Goal: Task Accomplishment & Management: Manage account settings

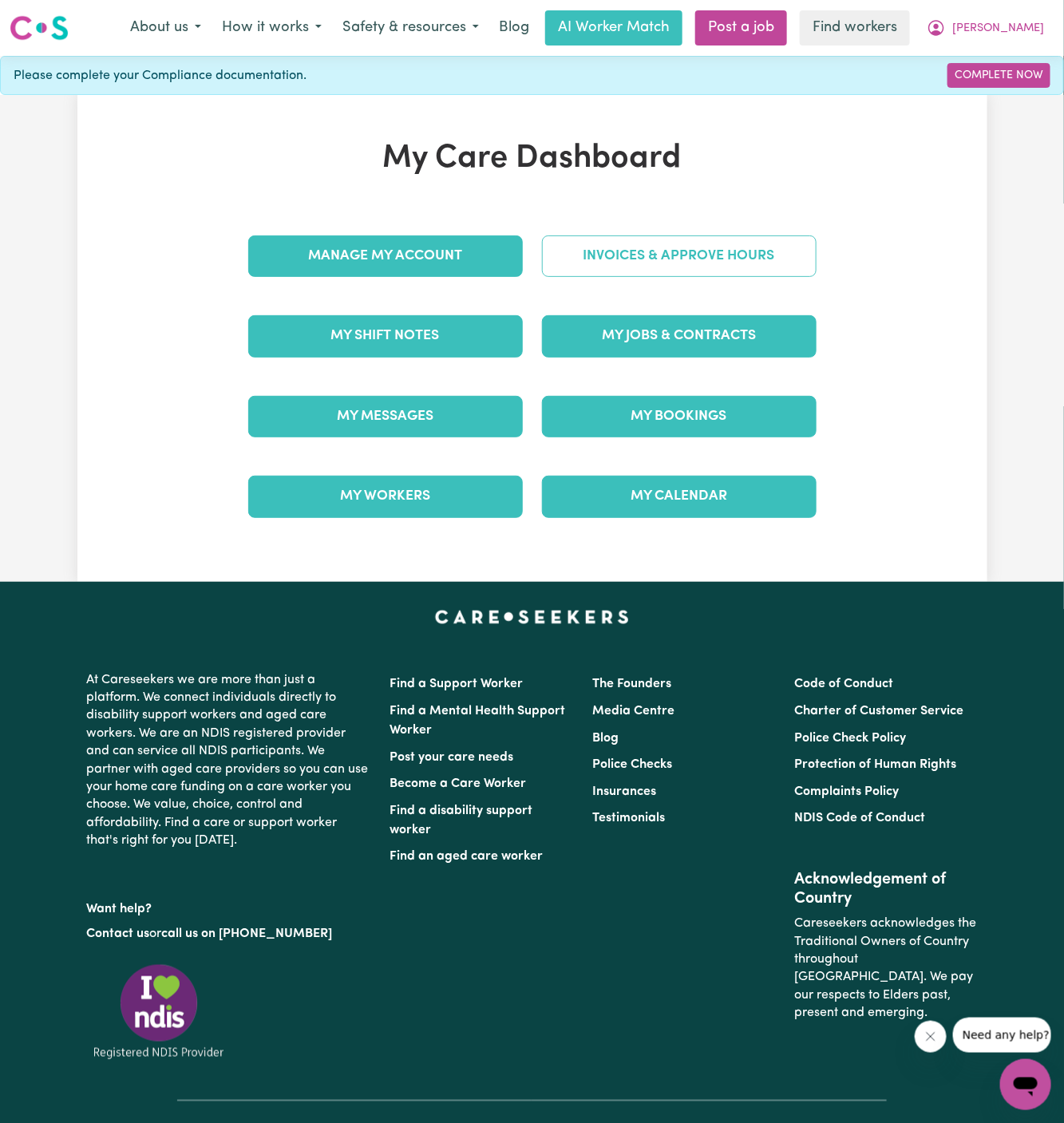
click at [676, 260] on link "Invoices & Approve Hours" at bounding box center [679, 256] width 275 height 41
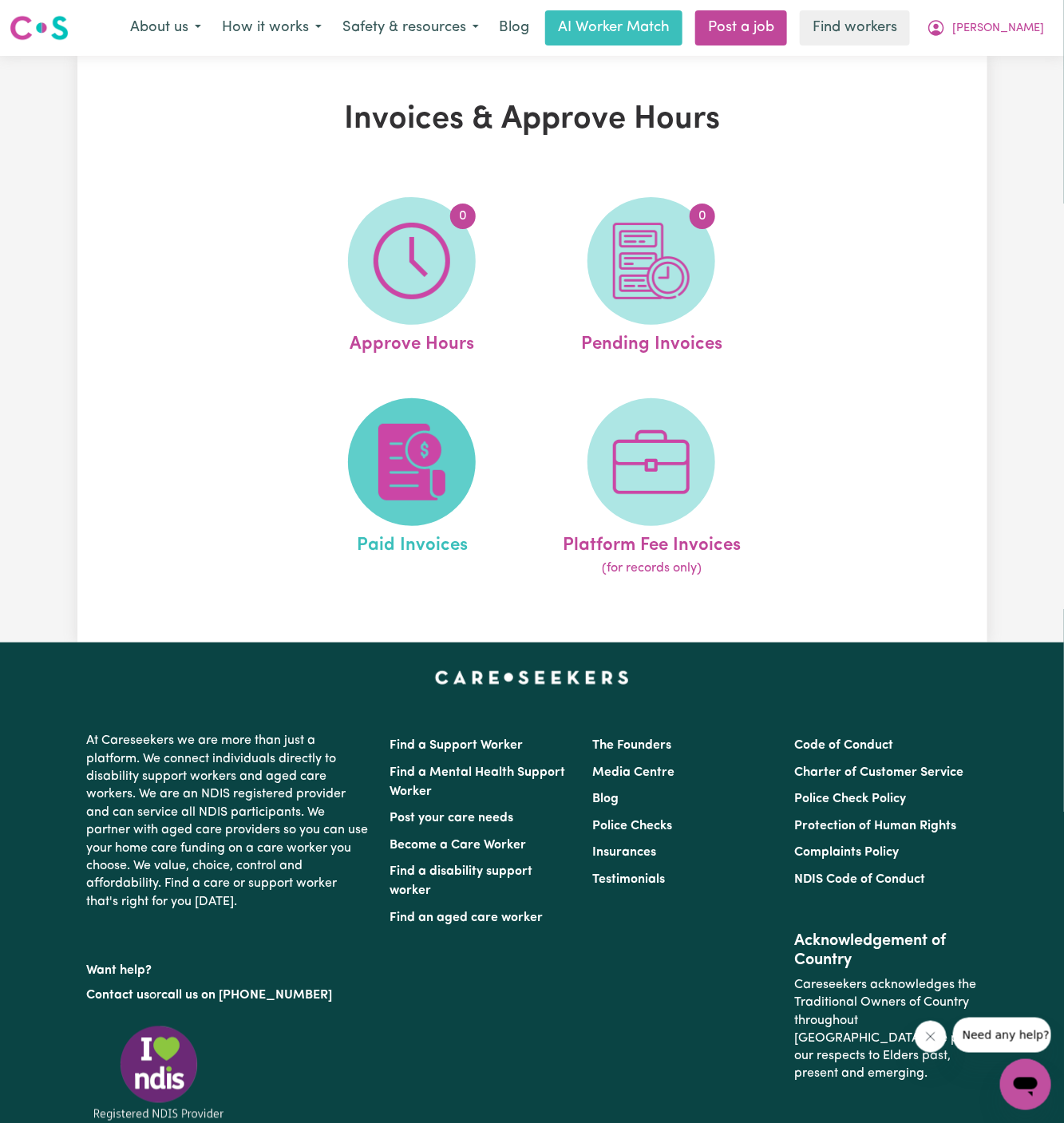
click at [425, 441] on img at bounding box center [411, 462] width 76 height 76
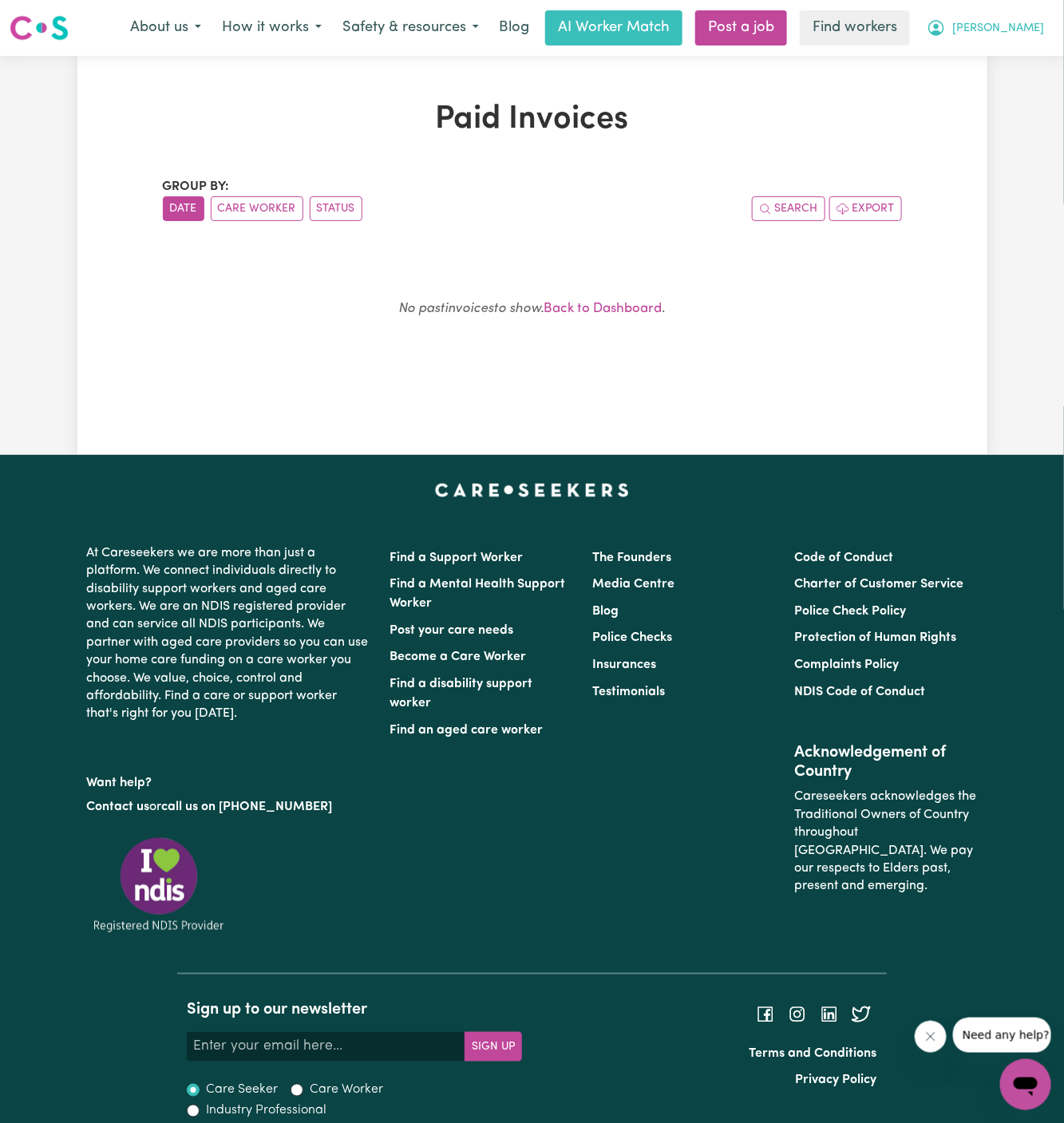
click at [1034, 20] on button "[PERSON_NAME]" at bounding box center [985, 27] width 138 height 33
click at [1031, 42] on button "[PERSON_NAME]" at bounding box center [985, 27] width 138 height 33
click at [1033, 24] on span "[PERSON_NAME]" at bounding box center [998, 28] width 92 height 18
click at [1033, 56] on link "My Dashboard" at bounding box center [990, 62] width 126 height 30
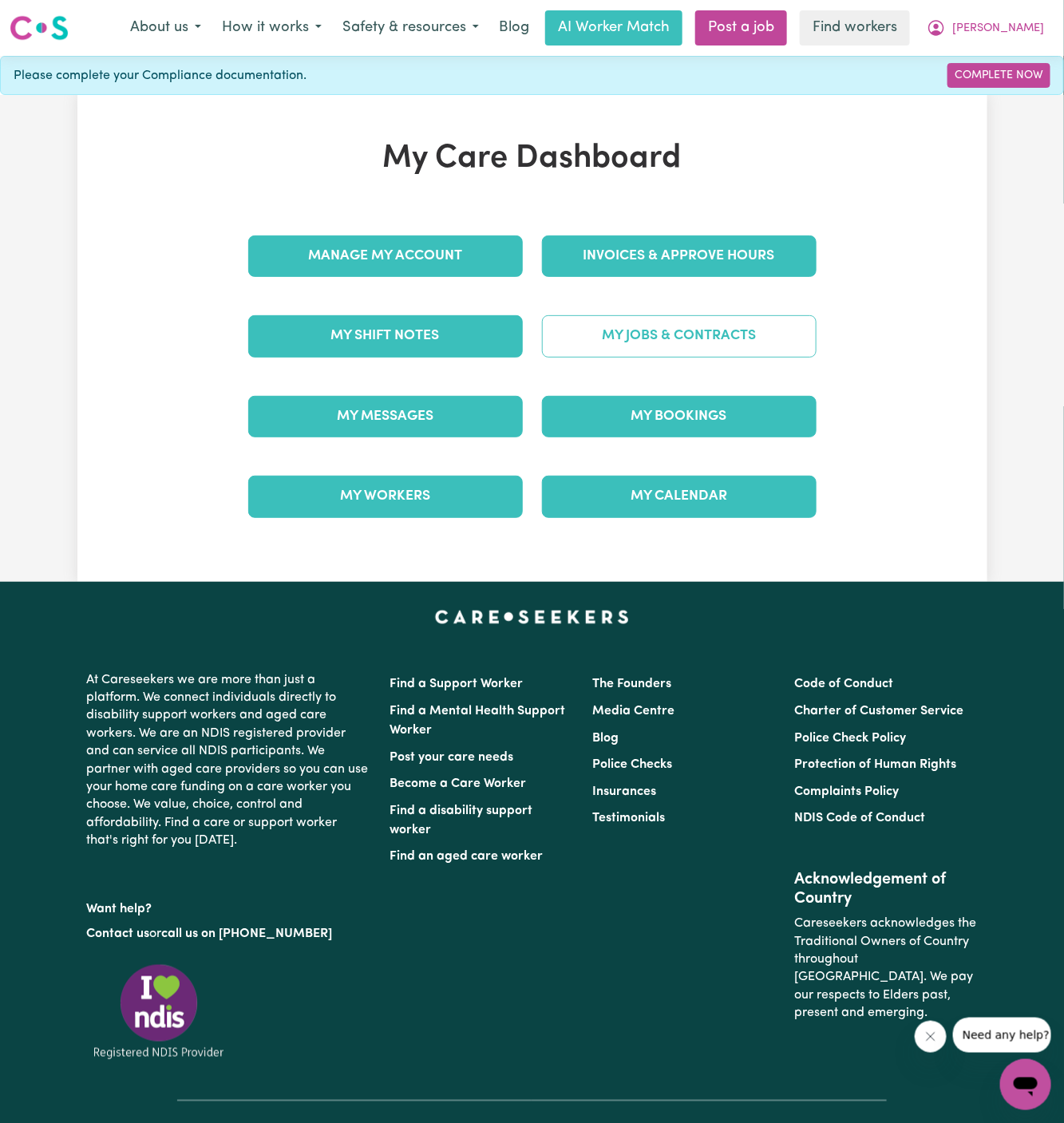
click at [722, 332] on link "My Jobs & Contracts" at bounding box center [679, 336] width 275 height 41
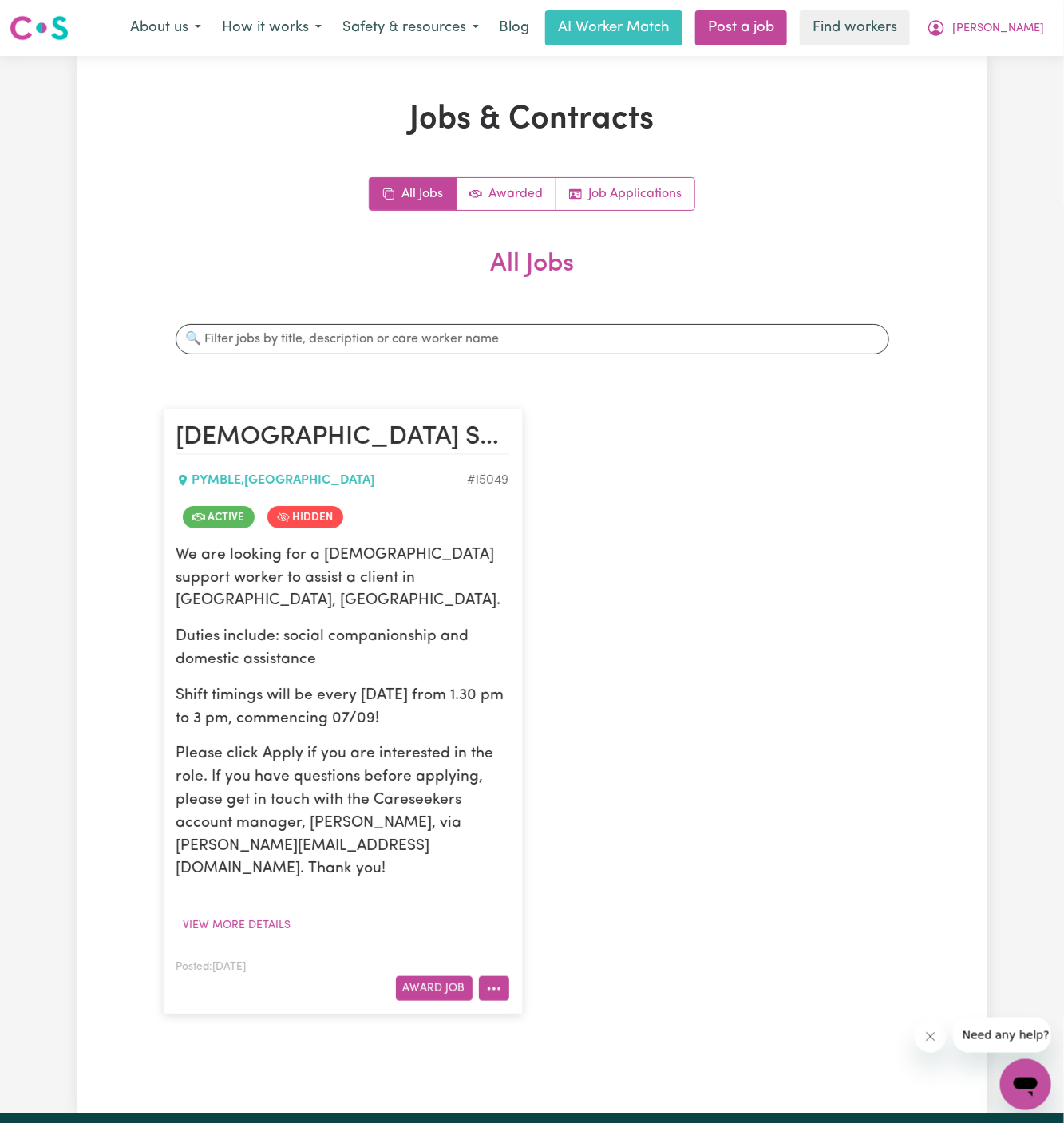
click at [496, 976] on button "More options" at bounding box center [493, 988] width 30 height 24
click at [560, 777] on link "View/Edit Contract" at bounding box center [557, 793] width 154 height 32
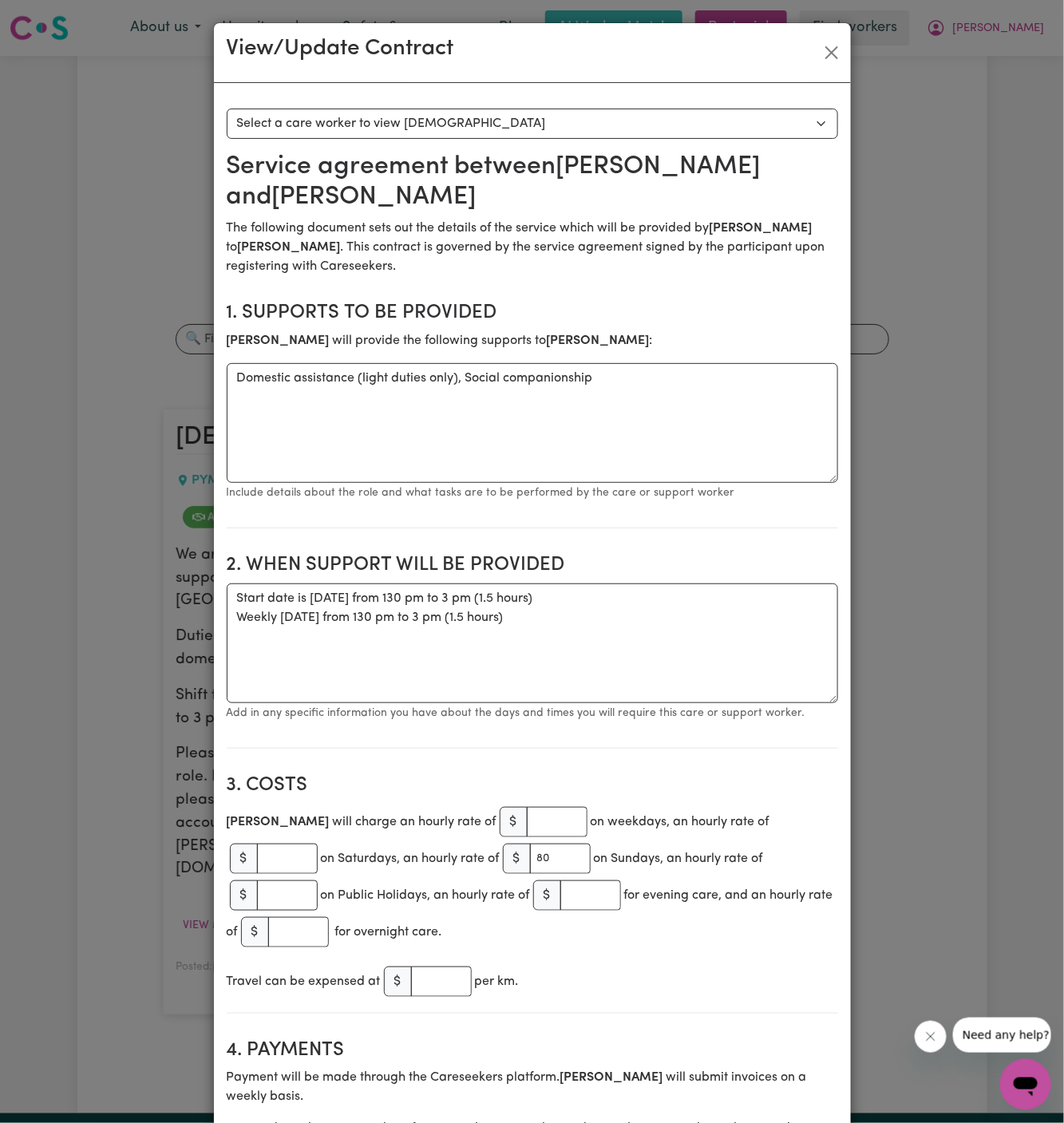
click at [881, 252] on div "View/Update Contract Select a contract to view Select a care worker to view [DE…" at bounding box center [532, 561] width 1064 height 1123
click at [826, 50] on button "Close" at bounding box center [831, 53] width 25 height 25
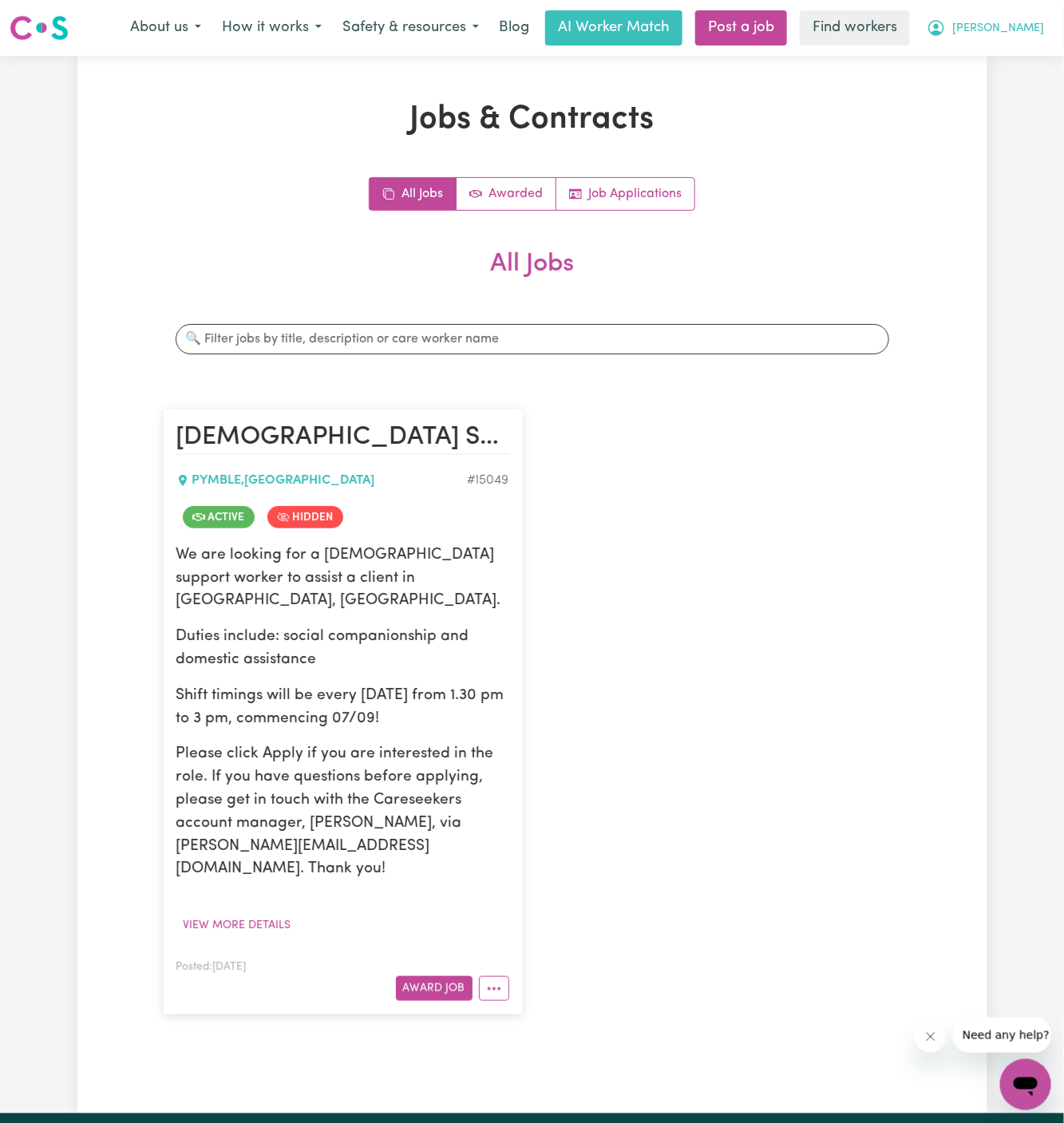
click at [1037, 25] on span "[PERSON_NAME]" at bounding box center [998, 28] width 92 height 18
click at [1013, 91] on link "Logout" at bounding box center [990, 91] width 126 height 30
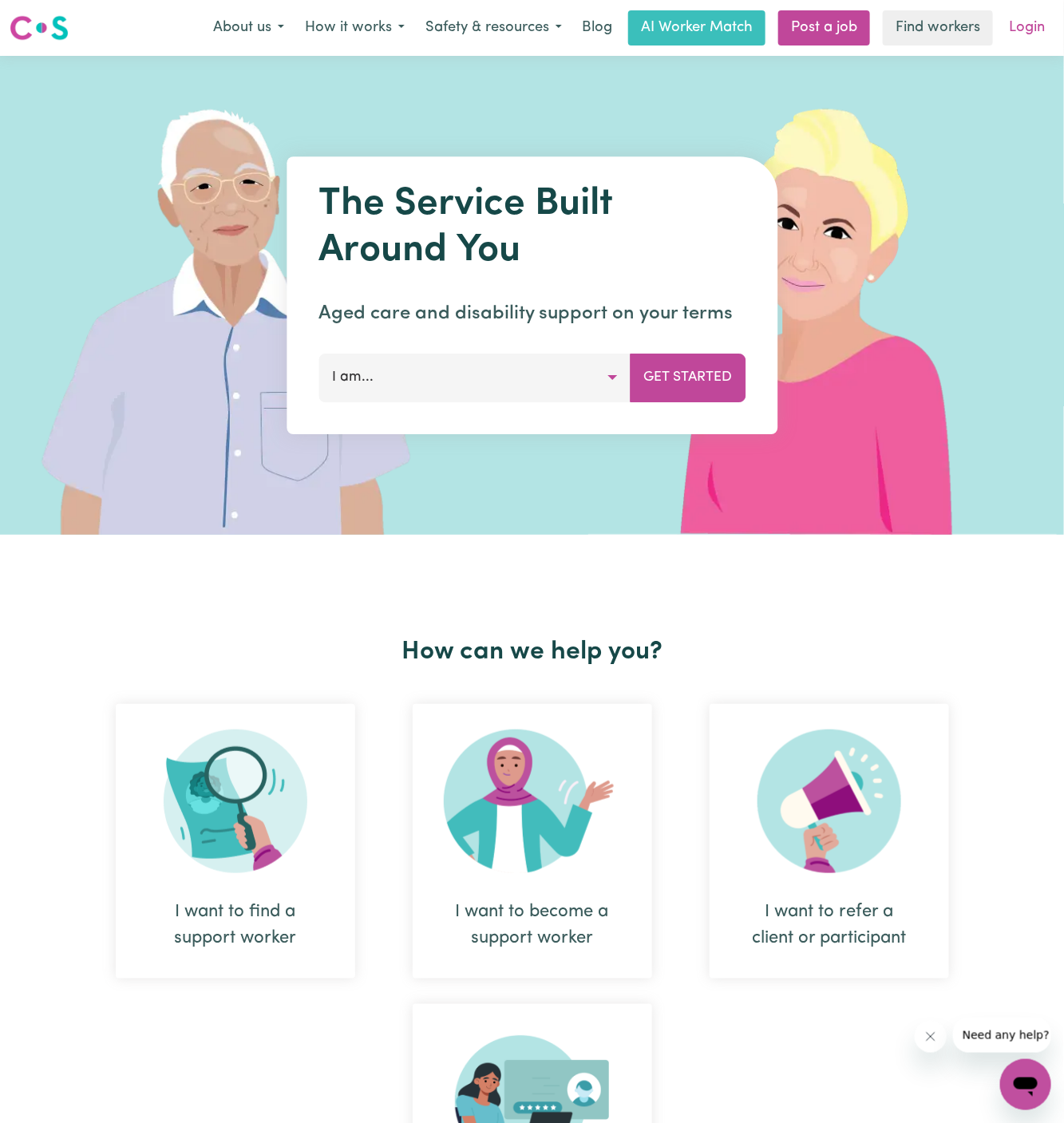
click at [1024, 28] on link "Login" at bounding box center [1027, 28] width 55 height 35
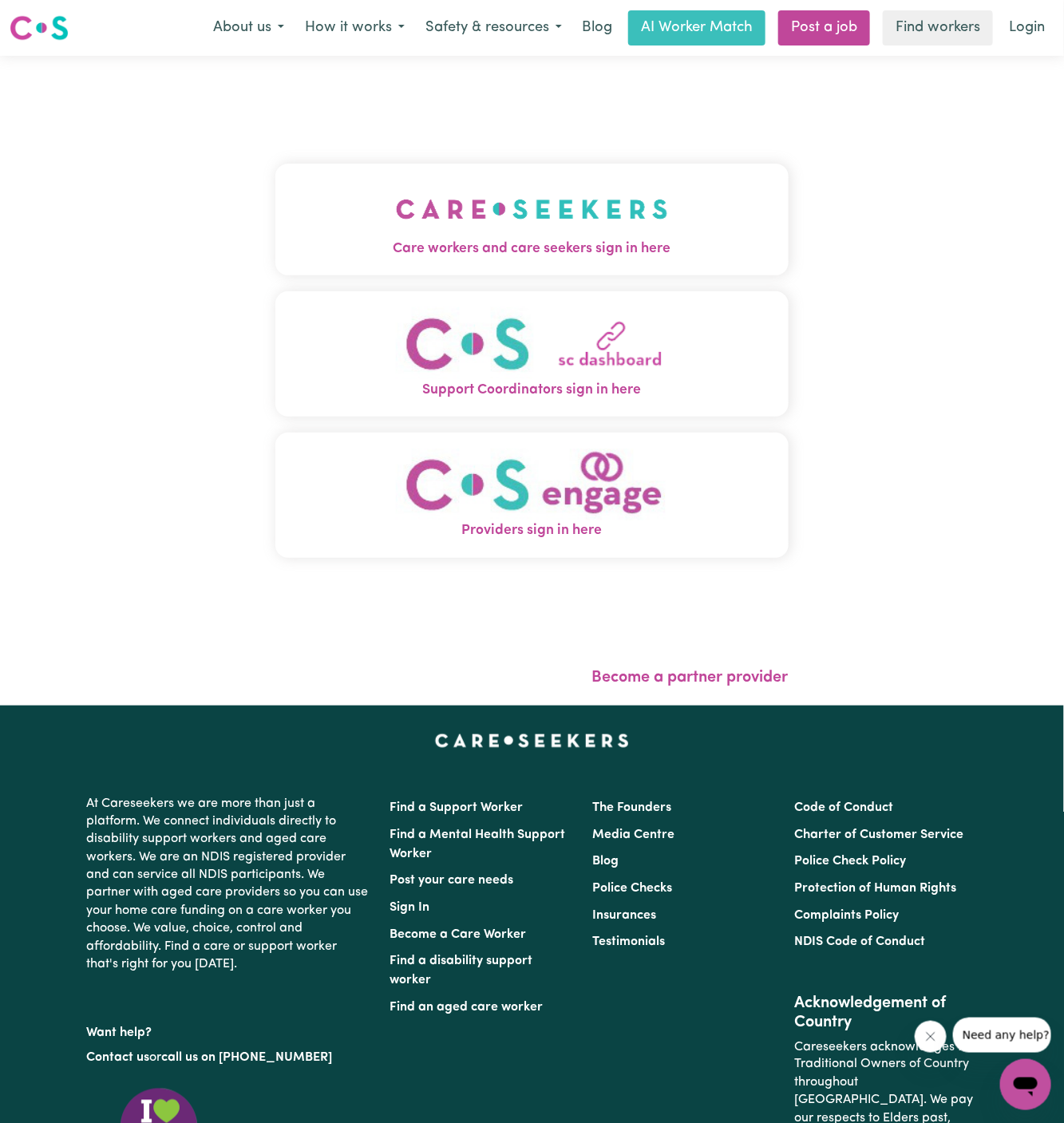
click at [537, 170] on button "Care workers and care seekers sign in here" at bounding box center [532, 219] width 513 height 111
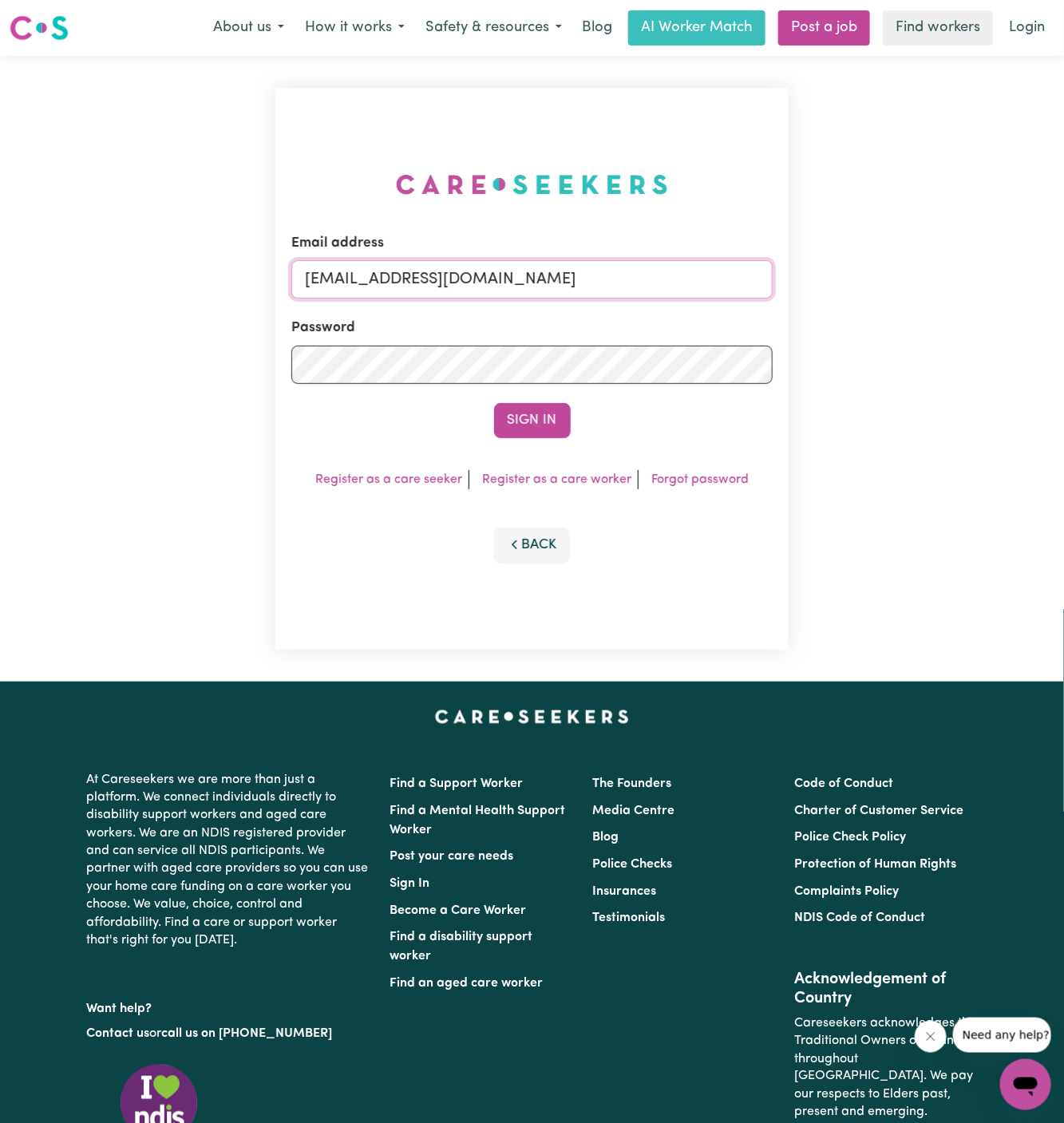
drag, startPoint x: 392, startPoint y: 279, endPoint x: 1035, endPoint y: 275, distance: 643.0
click at [1035, 275] on div "Email address [EMAIL_ADDRESS][DOMAIN_NAME] Password Sign In Register as a care …" at bounding box center [532, 368] width 1064 height 626
type input "[EMAIL_ADDRESS][DOMAIN_NAME]"
click at [526, 424] on button "Sign In" at bounding box center [532, 420] width 76 height 35
